Goal: Transaction & Acquisition: Purchase product/service

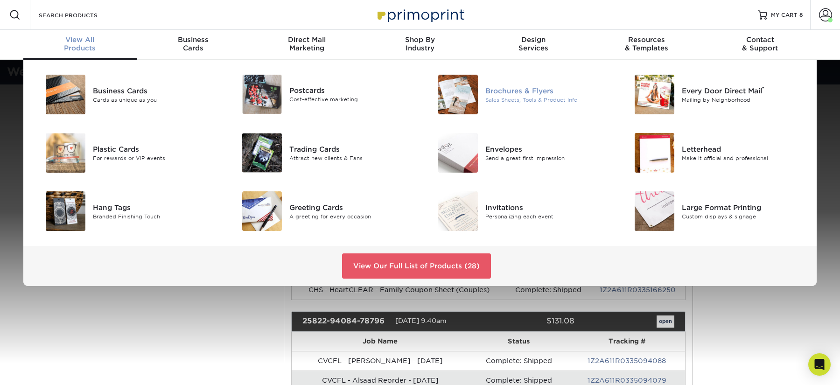
click at [522, 84] on div "Brochures & Flyers Sales Sheets, Tools & Product Info" at bounding box center [550, 95] width 131 height 40
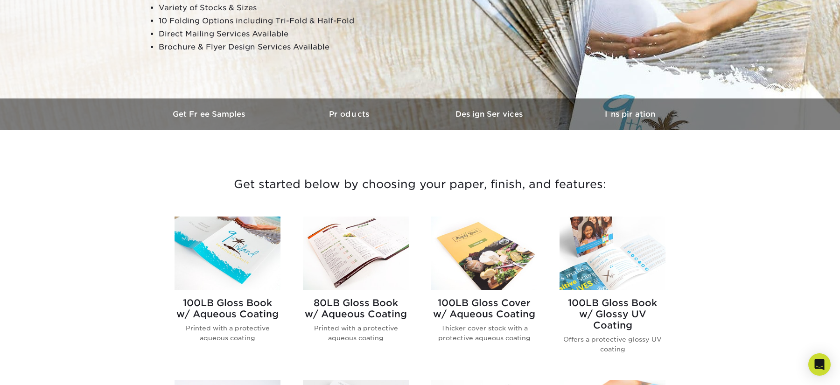
scroll to position [213, 0]
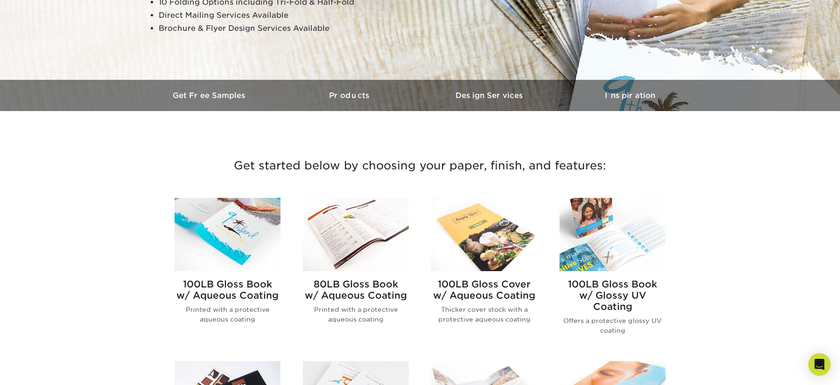
click at [475, 231] on img at bounding box center [484, 234] width 106 height 73
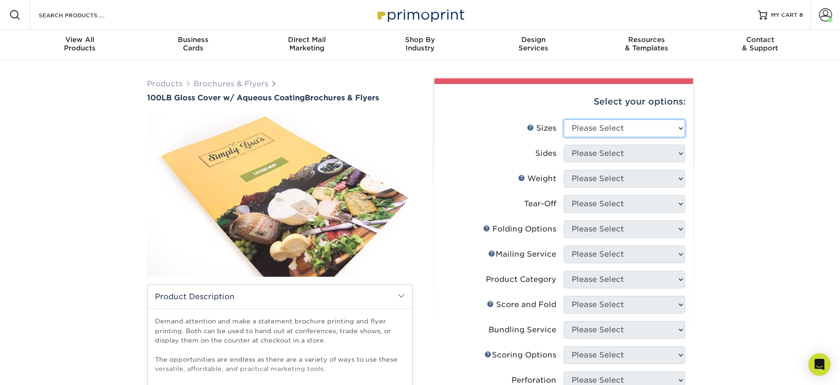
click at [634, 124] on select "Please Select 3.5" x 8.5" 3.5" x 11" 3.67" x 8.5" 4" x 8.5" 4" x 11" 4" x 12" 4…" at bounding box center [624, 128] width 121 height 18
select select "8.50x11.00"
click at [564, 119] on select "Please Select 3.5" x 8.5" 3.5" x 11" 3.67" x 8.5" 4" x 8.5" 4" x 11" 4" x 12" 4…" at bounding box center [624, 128] width 121 height 18
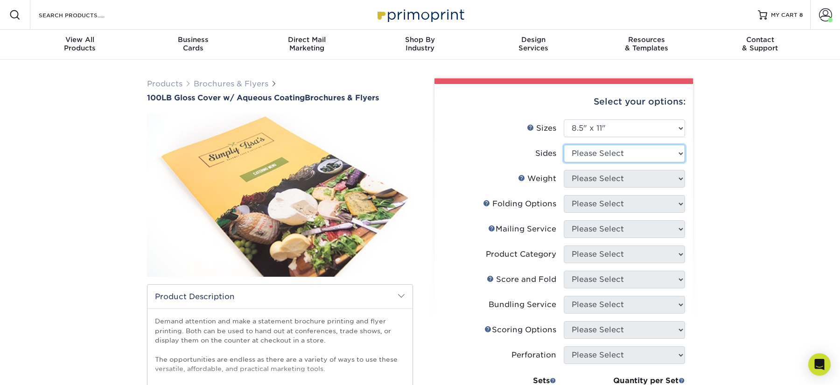
click at [604, 157] on select "Please Select Print Both Sides Print Front Only" at bounding box center [624, 154] width 121 height 18
select select "13abbda7-1d64-4f25-8bb2-c179b224825d"
click at [564, 145] on select "Please Select Print Both Sides Print Front Only" at bounding box center [624, 154] width 121 height 18
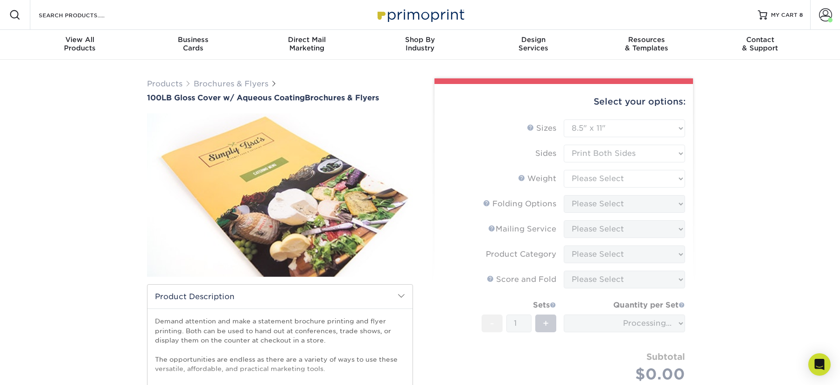
click at [606, 177] on form "Sizes Help Sizes Please Select 3.5" x 8.5" 3.5" x 11" 3.67" x 8.5" 4" x 8.5" 4"…" at bounding box center [564, 265] width 244 height 293
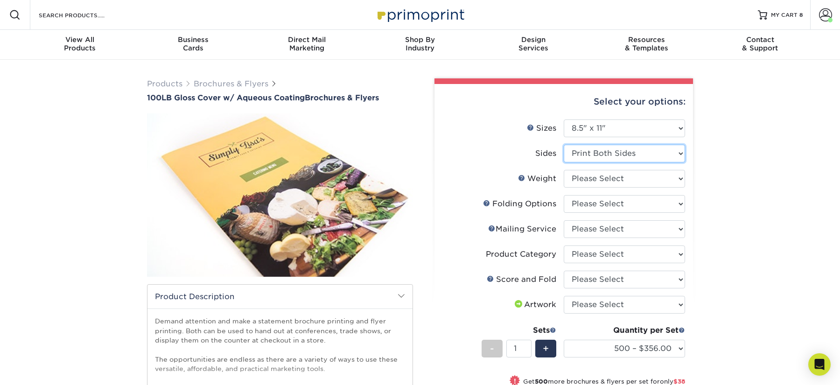
click at [625, 149] on select "Please Select Print Both Sides Print Front Only" at bounding box center [624, 154] width 121 height 18
click at [564, 145] on select "Please Select Print Both Sides Print Front Only" at bounding box center [624, 154] width 121 height 18
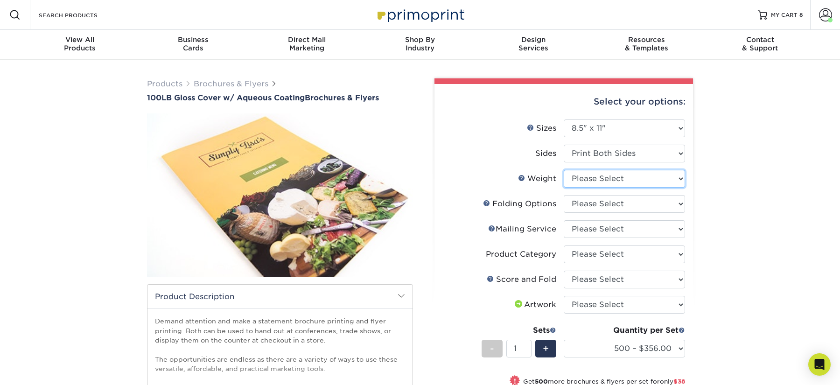
click at [611, 176] on select "Please Select 100LB" at bounding box center [624, 179] width 121 height 18
select select "100LB"
click at [564, 170] on select "Please Select 100LB" at bounding box center [624, 179] width 121 height 18
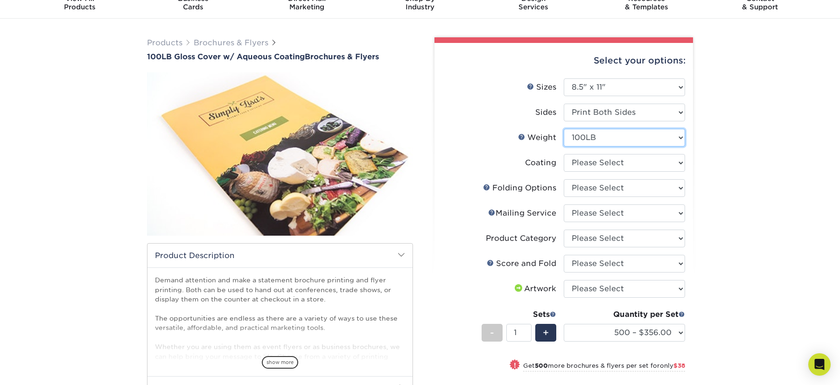
scroll to position [43, 0]
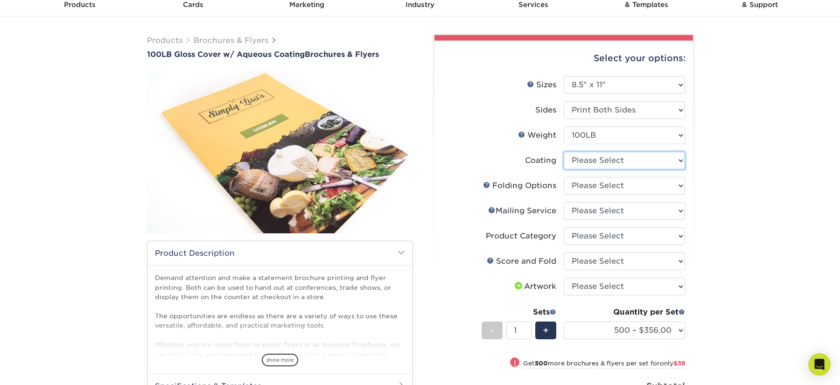
click at [633, 154] on select at bounding box center [624, 161] width 121 height 18
select select "d41dab50-ff65-4f4f-bb17-2afe4d36ae33"
click at [564, 152] on select at bounding box center [624, 161] width 121 height 18
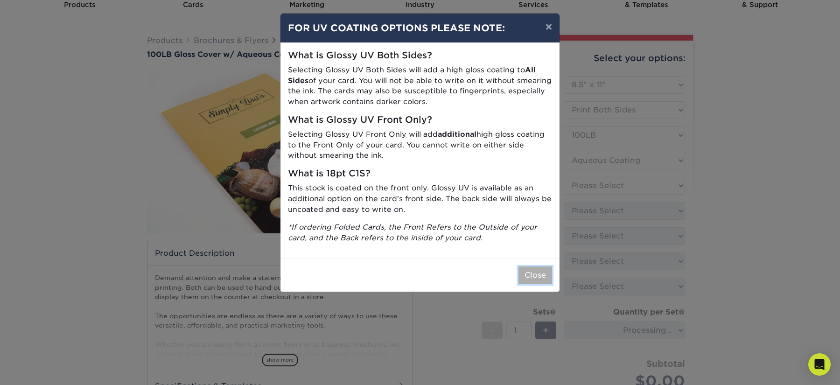
click at [542, 270] on button "Close" at bounding box center [535, 275] width 34 height 18
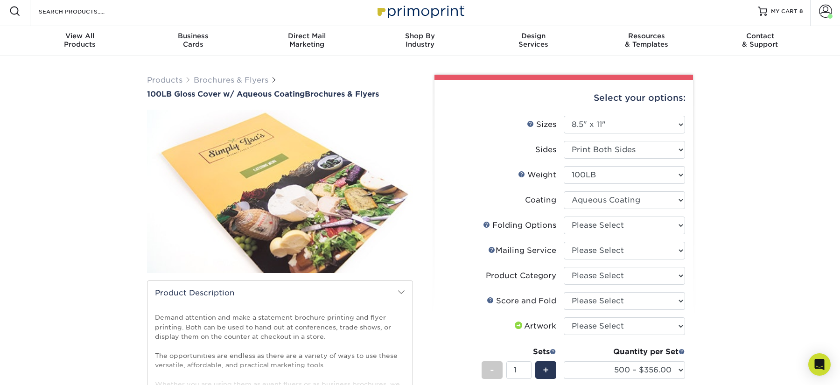
scroll to position [0, 0]
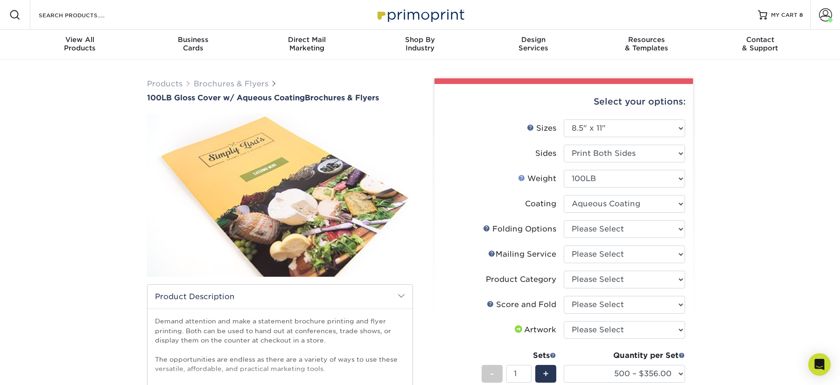
click at [521, 174] on link "Weight Help" at bounding box center [521, 177] width 7 height 7
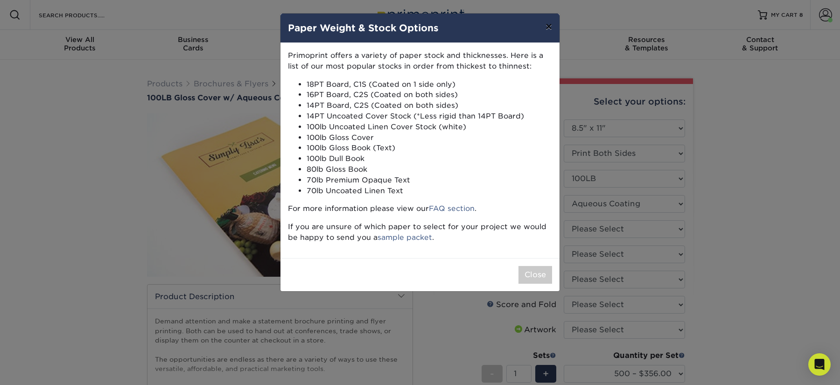
click at [543, 28] on button "×" at bounding box center [548, 27] width 21 height 26
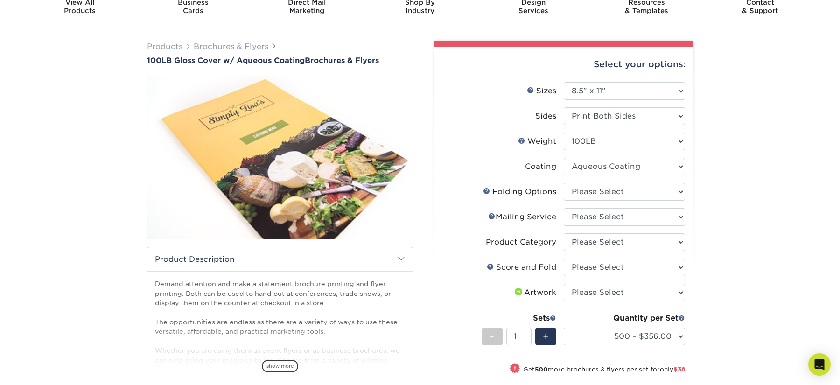
scroll to position [39, 0]
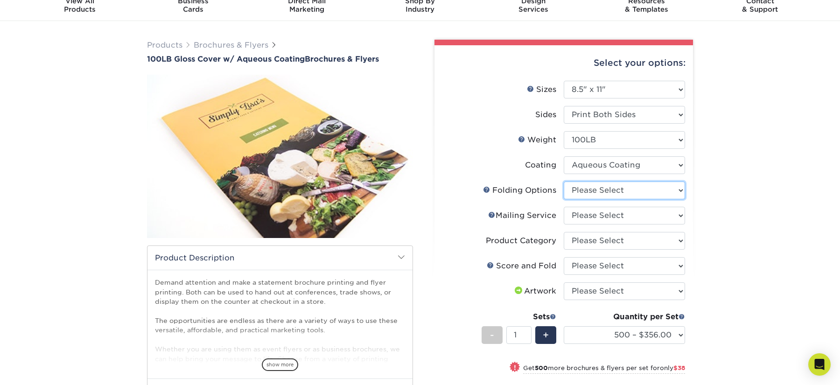
click at [595, 196] on select "Please Select FLAT - No Folding" at bounding box center [624, 190] width 121 height 18
select select "9b1d5825-34d1-4721-9874-ed79abb003d7"
click at [564, 181] on select "Please Select FLAT - No Folding" at bounding box center [624, 190] width 121 height 18
click at [592, 212] on select "Please Select No Direct Mailing Service No, I will mail/stamp/imprint Direct Ma…" at bounding box center [624, 216] width 121 height 18
select select "3e5e9bdd-d78a-4c28-a41d-fe1407925ca6"
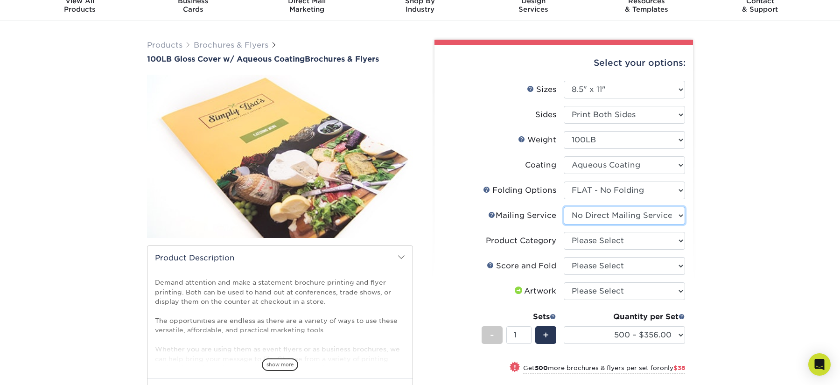
click at [564, 207] on select "Please Select No Direct Mailing Service No, I will mail/stamp/imprint Direct Ma…" at bounding box center [624, 216] width 121 height 18
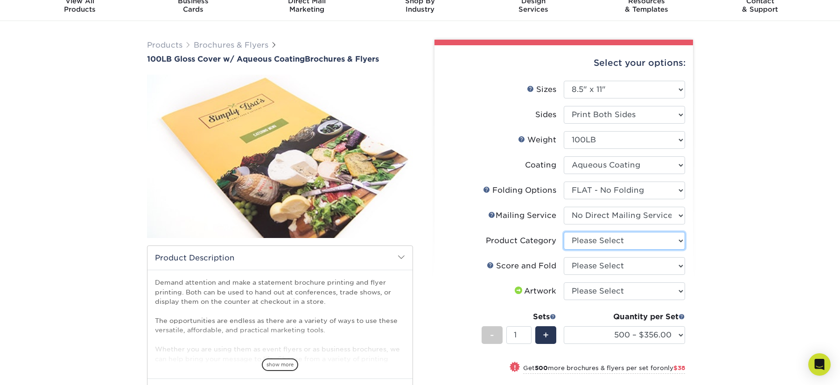
click at [590, 236] on select "Please Select Flyers and Brochures" at bounding box center [624, 241] width 121 height 18
select select "1a668080-6b7c-4174-b399-2c3833b27ef4"
click at [564, 232] on select "Please Select Flyers and Brochures" at bounding box center [624, 241] width 121 height 18
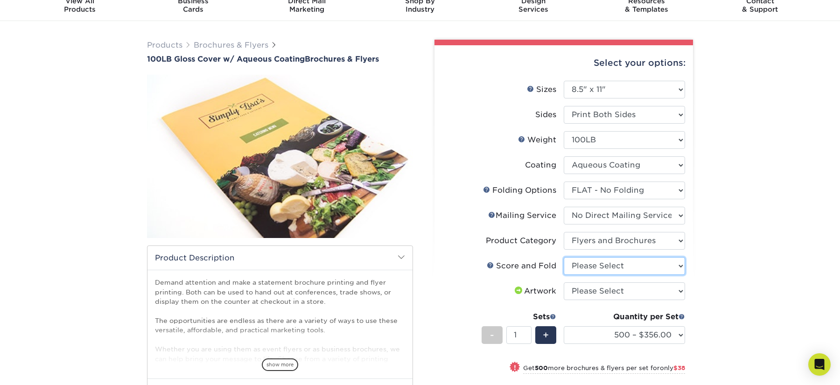
click at [595, 266] on select "Please Select No Scoring and Folding Score & fold in half Score and 1/2 Fold on…" at bounding box center [624, 266] width 121 height 18
select select "bd0593cf-038a-41f4-bfbc-0b0ebdcc21b2"
click at [564, 257] on select "Please Select No Scoring and Folding Score & fold in half Score and 1/2 Fold on…" at bounding box center [624, 266] width 121 height 18
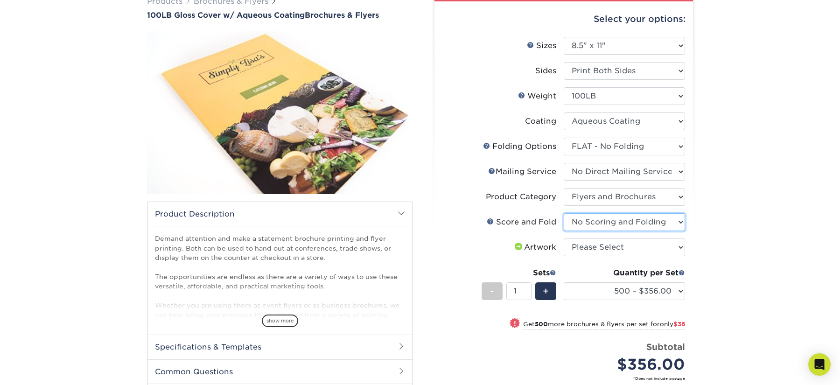
scroll to position [89, 0]
